Goal: Task Accomplishment & Management: Use online tool/utility

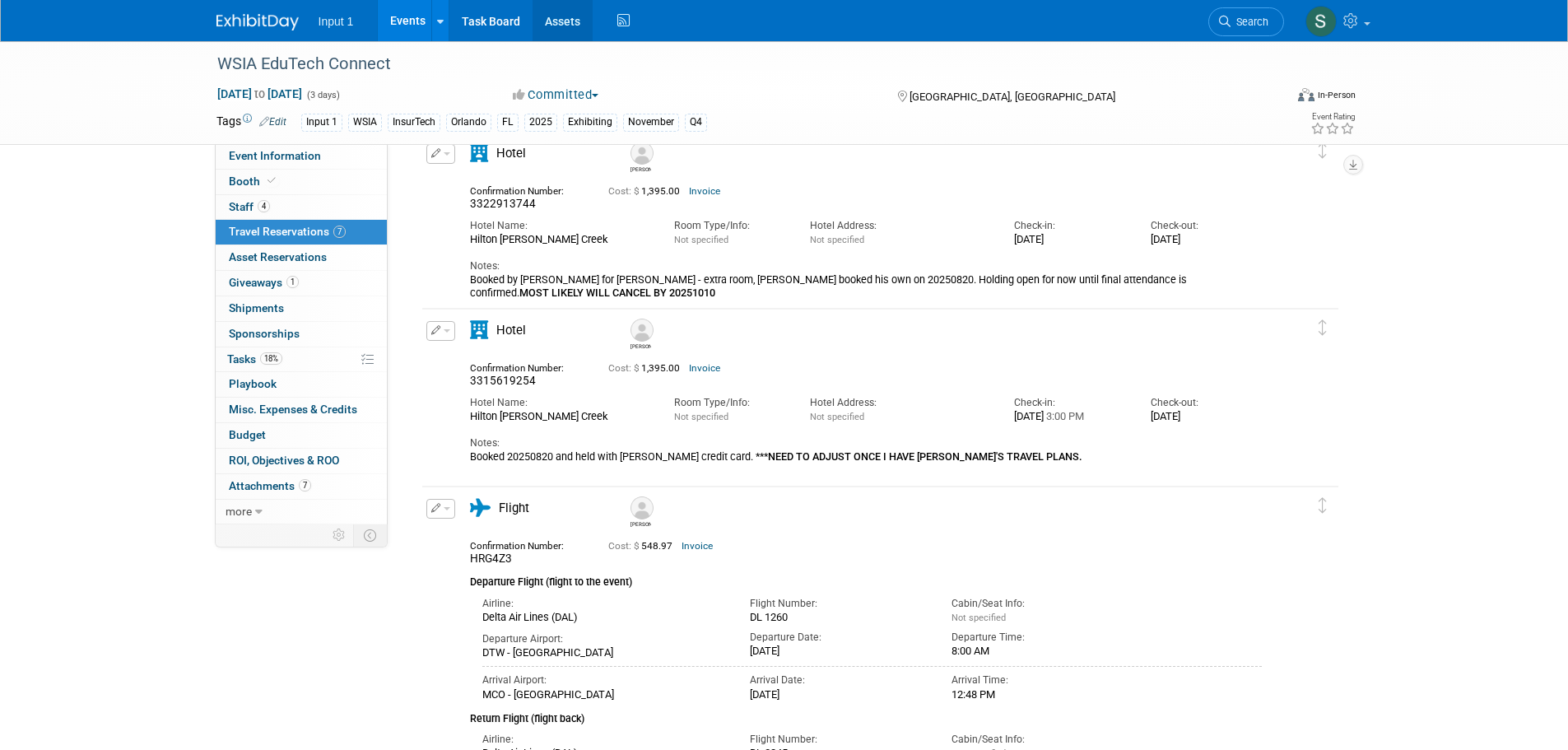
click at [573, 23] on link "Assets" at bounding box center [562, 21] width 60 height 41
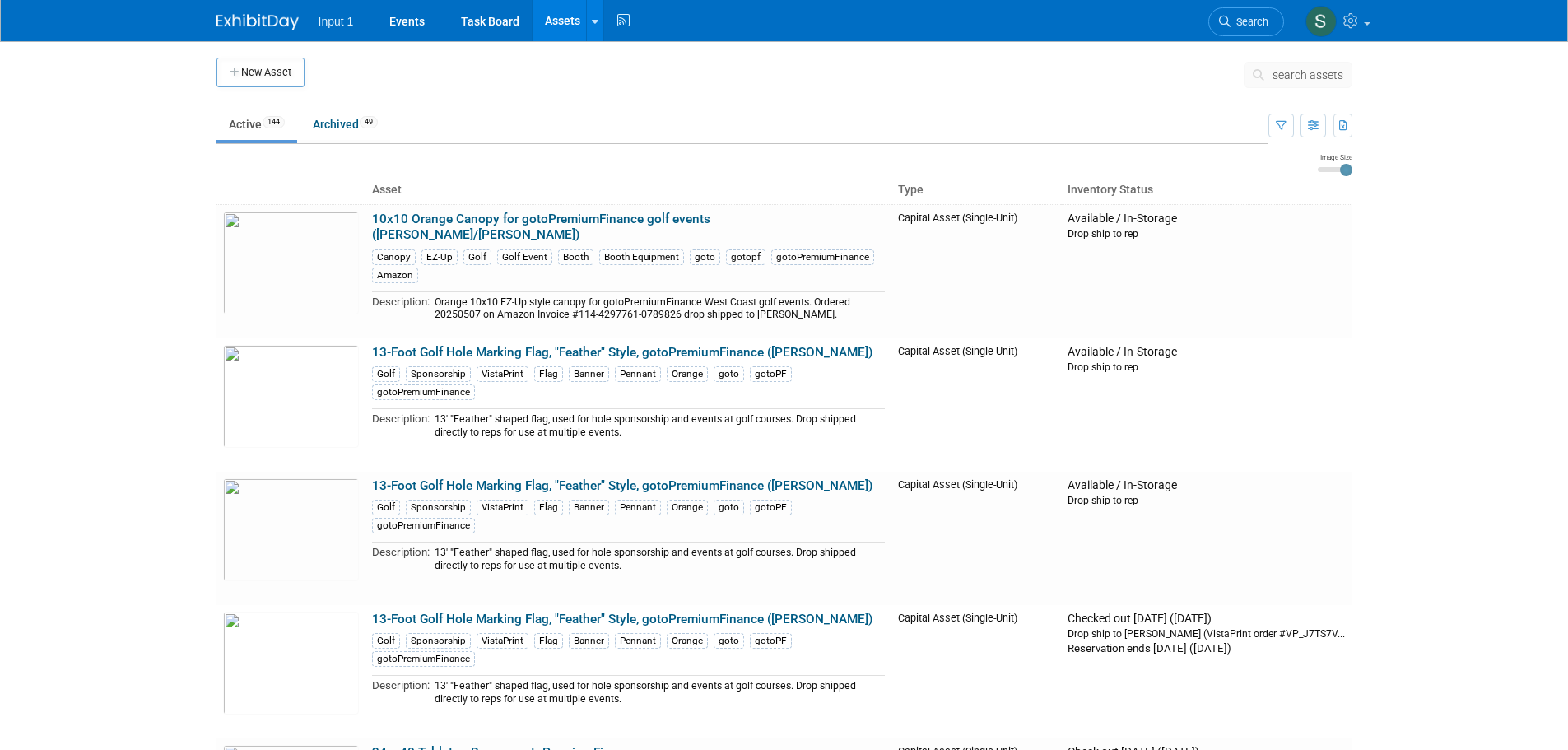
click at [1284, 81] on span "search assets" at bounding box center [1308, 75] width 71 height 13
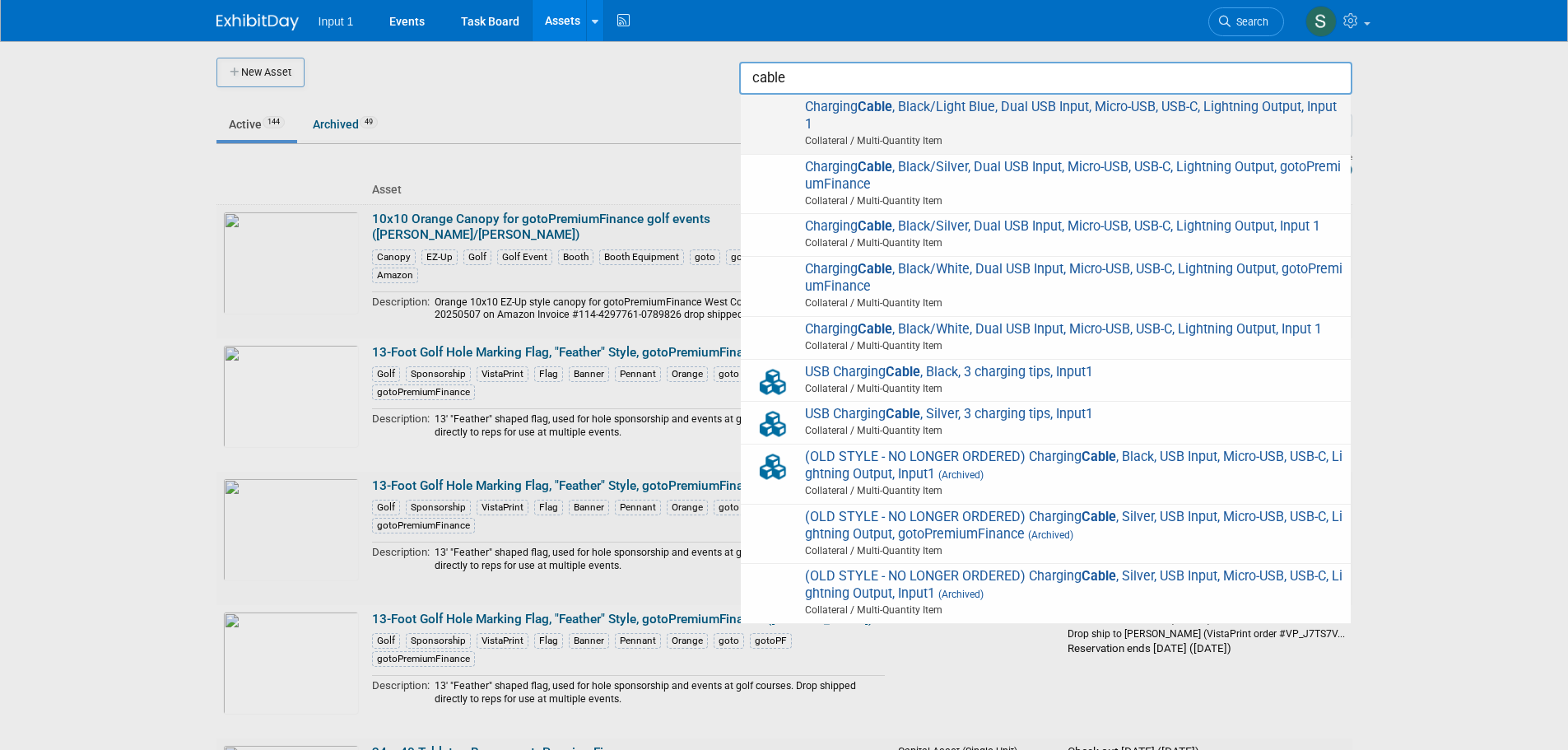
click at [950, 123] on span "Charging Cable , Black/Light Blue, Dual USB Input, Micro-USB, USB-C, Lightning …" at bounding box center [1045, 124] width 594 height 51
type input "Charging Cable, Black/Light Blue, Dual USB Input, Micro-USB, USB-C, Lightning O…"
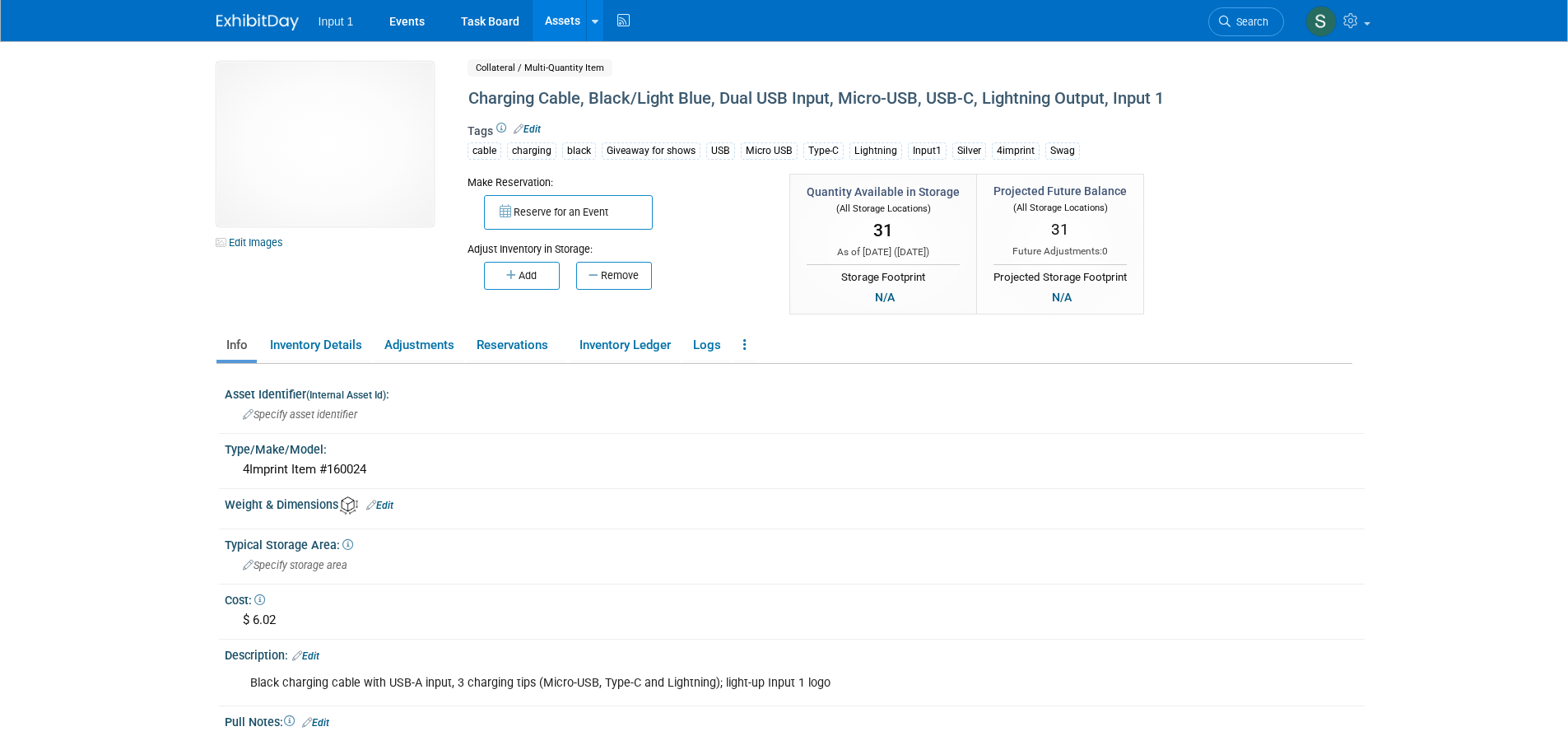
click at [1413, 288] on body "Input 1 Events Task Board Assets New Asset Search Assets" at bounding box center [784, 375] width 1568 height 750
click at [1251, 19] on span "Search" at bounding box center [1249, 22] width 38 height 13
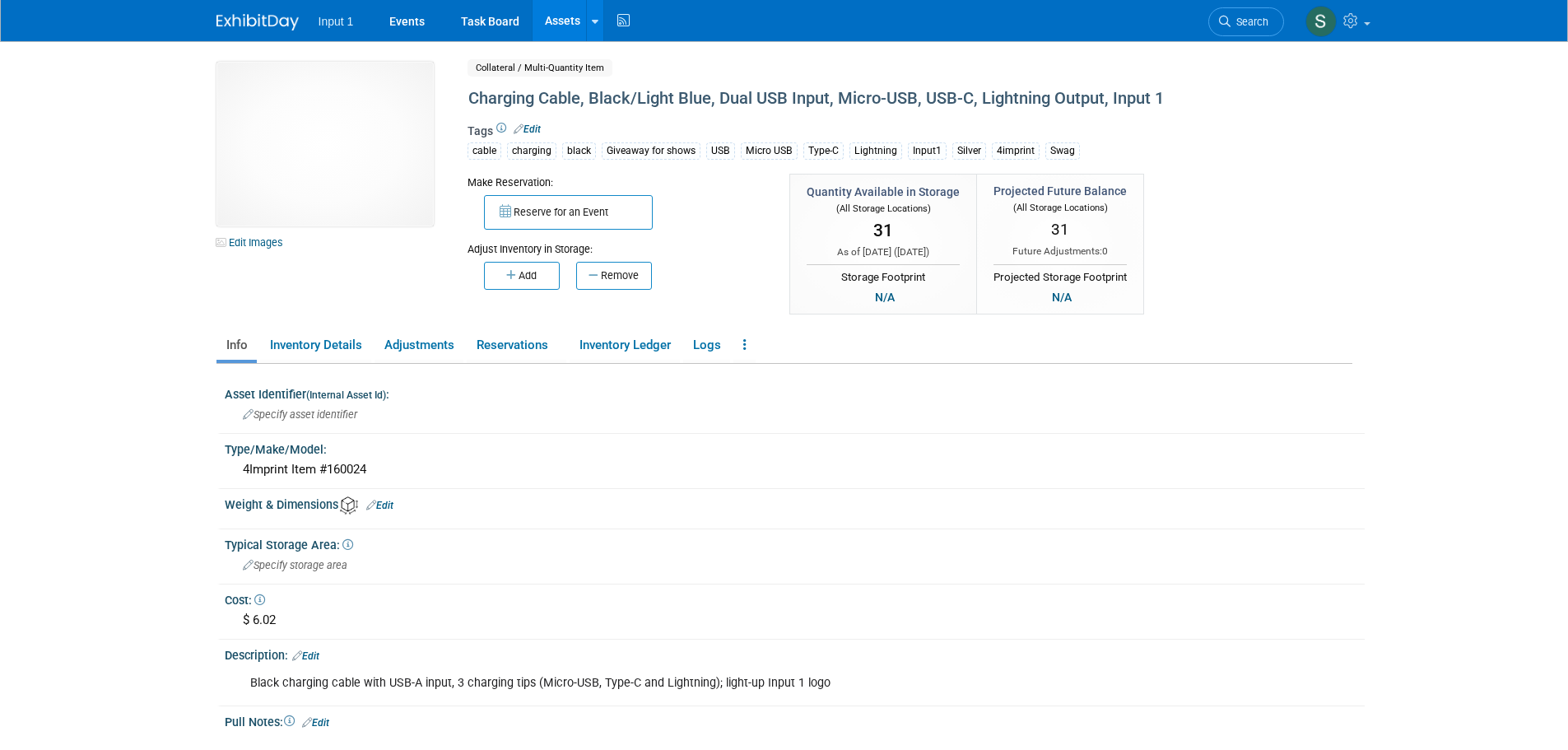
click at [1432, 204] on body "Input 1 Events Task Board Assets New Asset Search Assets" at bounding box center [784, 375] width 1568 height 750
drag, startPoint x: 1439, startPoint y: 249, endPoint x: 1423, endPoint y: 278, distance: 33.1
click at [1429, 278] on body "Input 1 Events Task Board Assets New Asset Search Assets" at bounding box center [784, 375] width 1568 height 750
